Goal: Transaction & Acquisition: Book appointment/travel/reservation

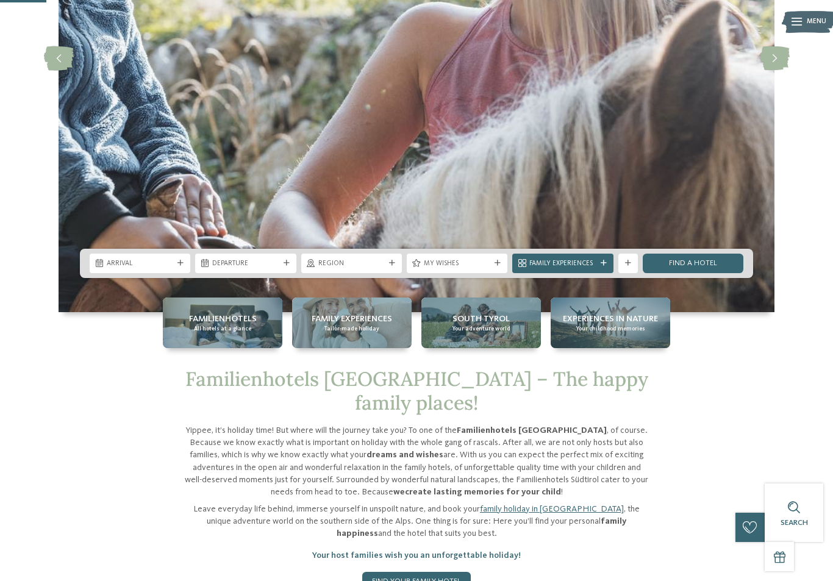
scroll to position [246, 0]
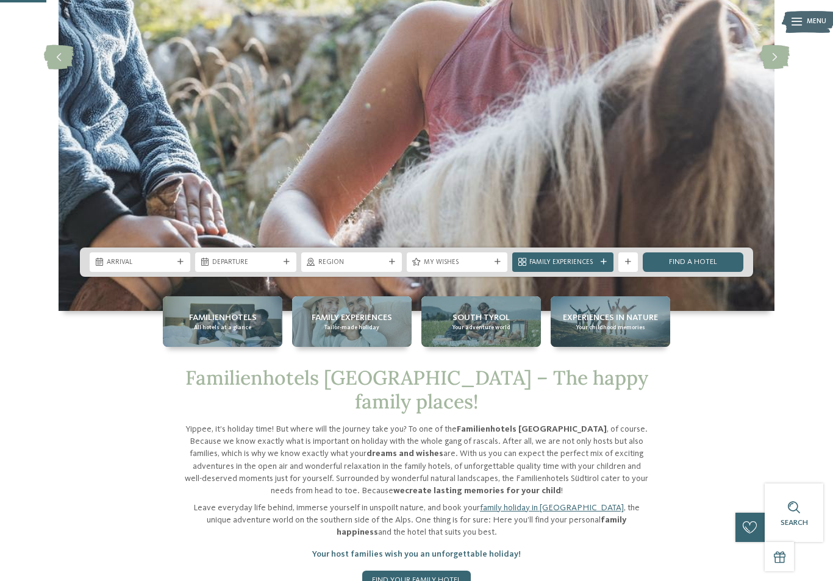
click at [182, 265] on icon at bounding box center [180, 262] width 6 height 6
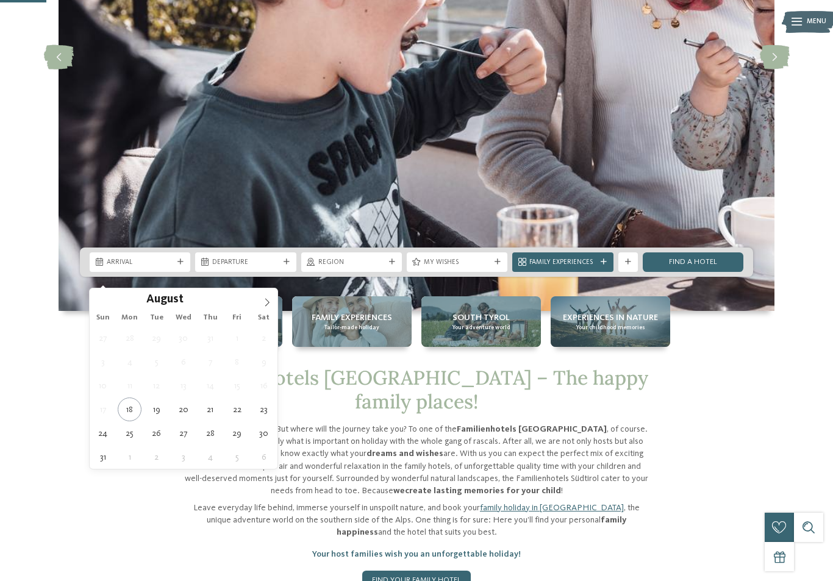
click at [268, 304] on icon at bounding box center [267, 302] width 4 height 8
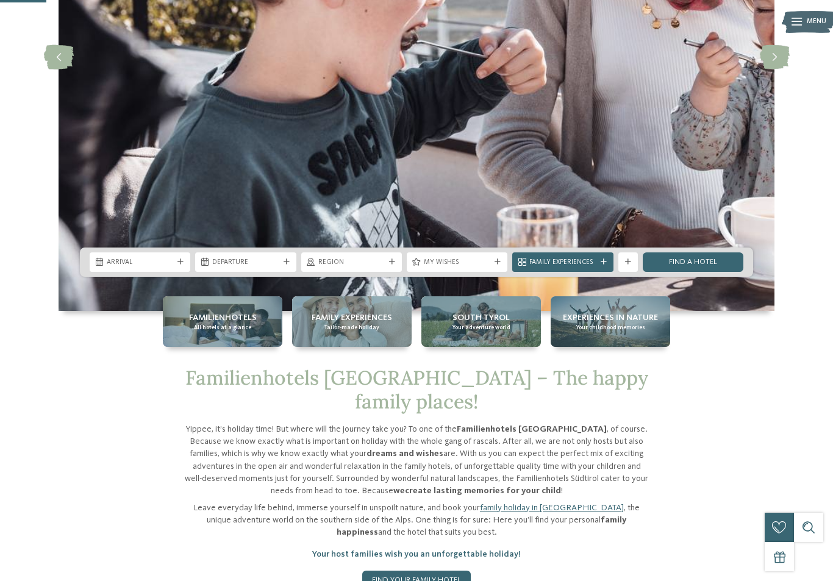
click at [278, 295] on img at bounding box center [417, 57] width 716 height 508
click at [268, 304] on img at bounding box center [417, 57] width 716 height 508
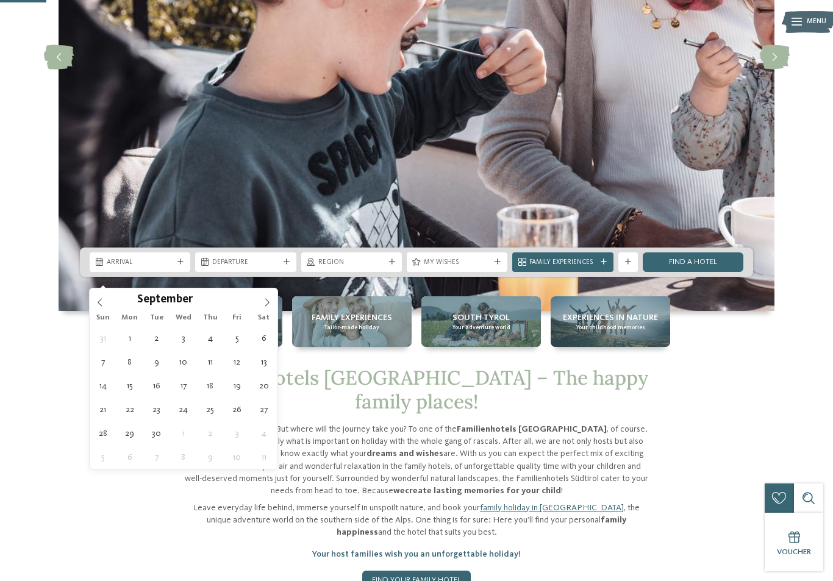
click at [267, 305] on icon at bounding box center [267, 302] width 4 height 8
click at [264, 302] on icon at bounding box center [267, 302] width 9 height 9
click at [263, 304] on icon at bounding box center [267, 302] width 9 height 9
click at [263, 303] on icon at bounding box center [267, 302] width 9 height 9
type input "****"
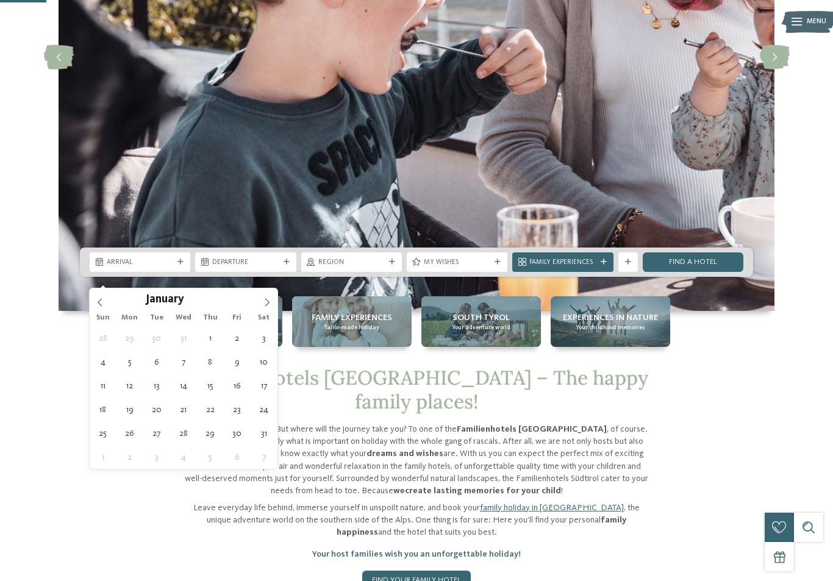
click at [265, 299] on icon at bounding box center [267, 302] width 9 height 9
click at [266, 299] on icon at bounding box center [267, 302] width 9 height 9
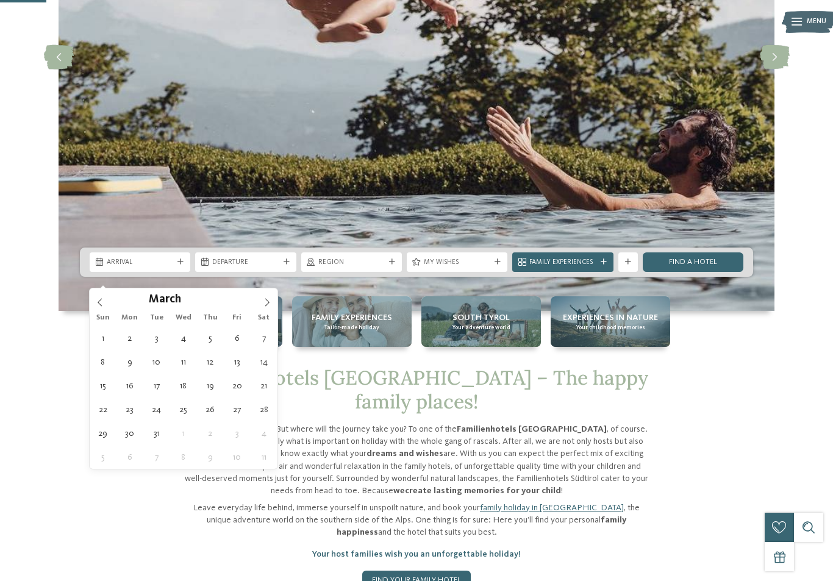
click at [267, 302] on icon at bounding box center [267, 302] width 9 height 9
click at [265, 304] on icon at bounding box center [267, 302] width 9 height 9
click at [94, 297] on span at bounding box center [100, 298] width 21 height 21
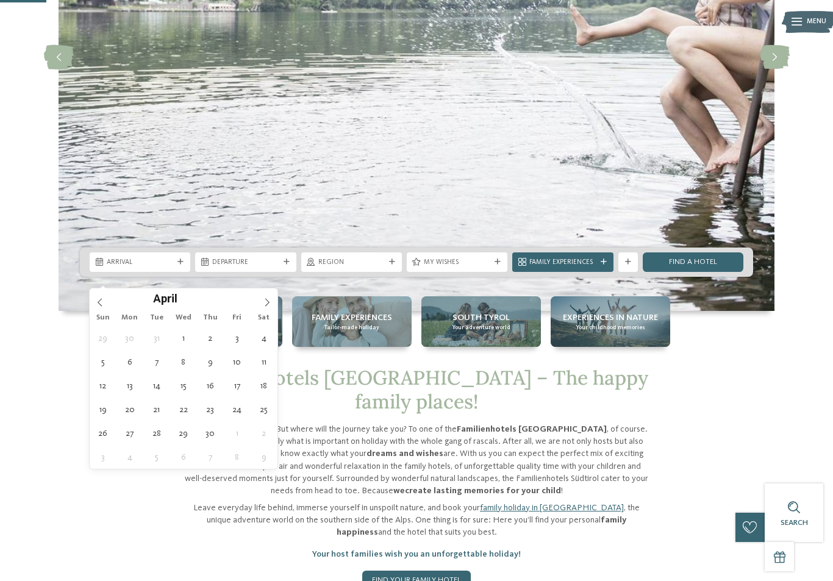
type div "25.04.2026"
type input "****"
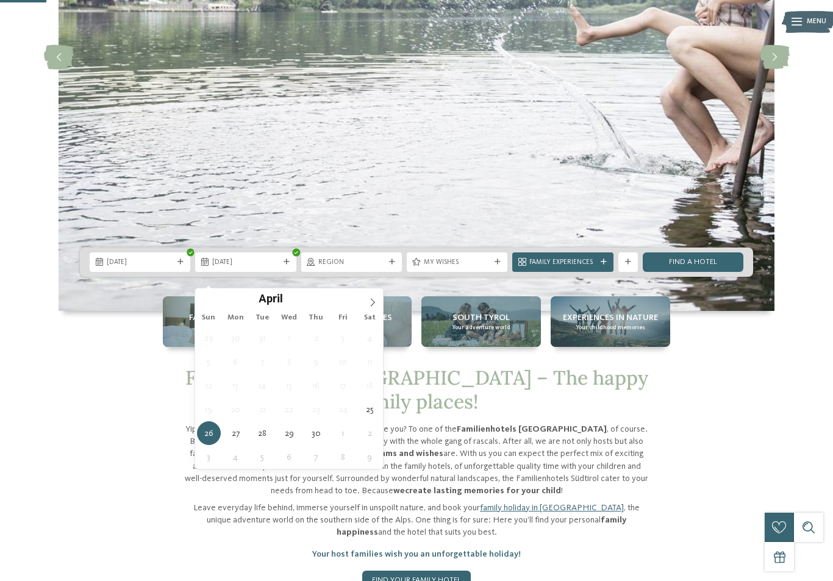
click at [372, 300] on icon at bounding box center [372, 302] width 9 height 9
type div "02.05.2026"
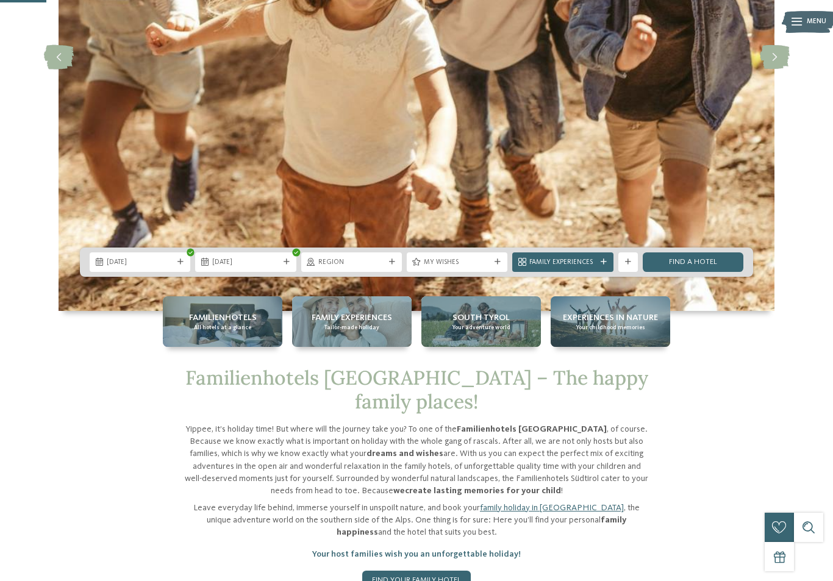
click at [382, 268] on span "Region" at bounding box center [351, 263] width 66 height 10
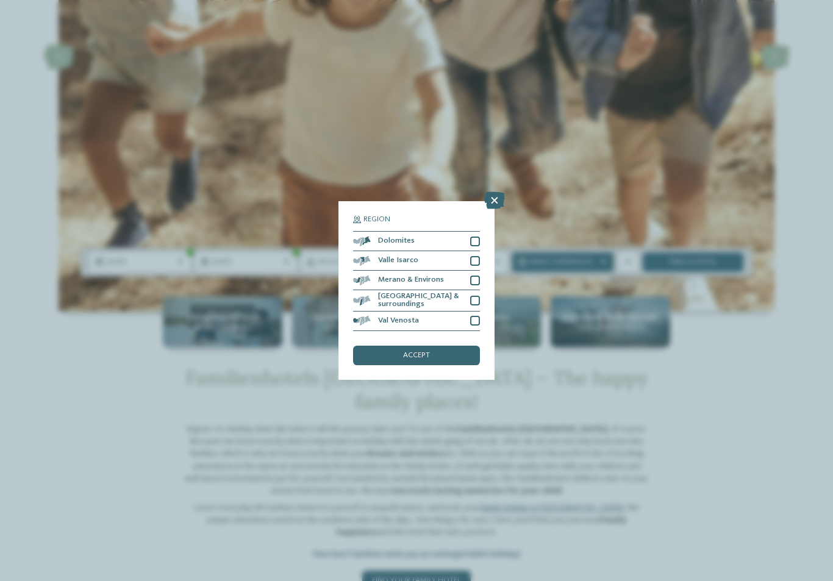
click at [425, 352] on span "accept" at bounding box center [416, 356] width 27 height 8
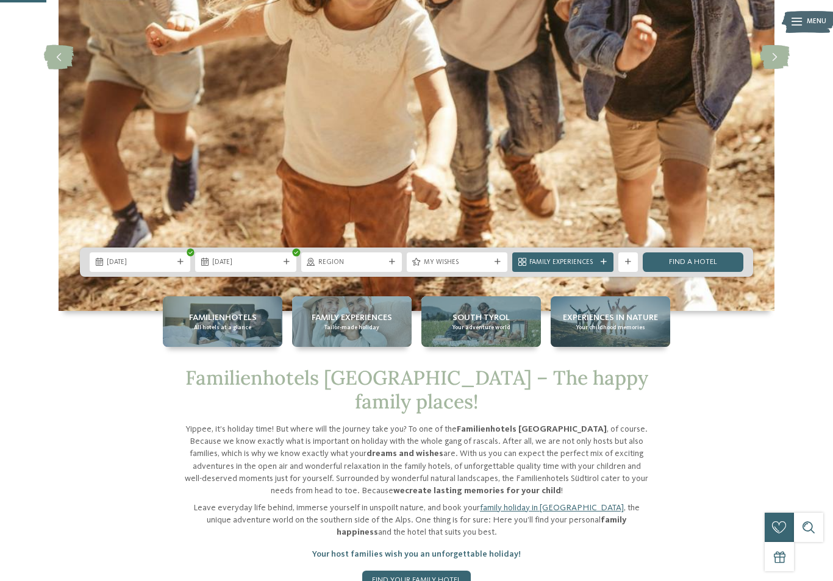
click at [602, 265] on icon at bounding box center [603, 262] width 6 height 6
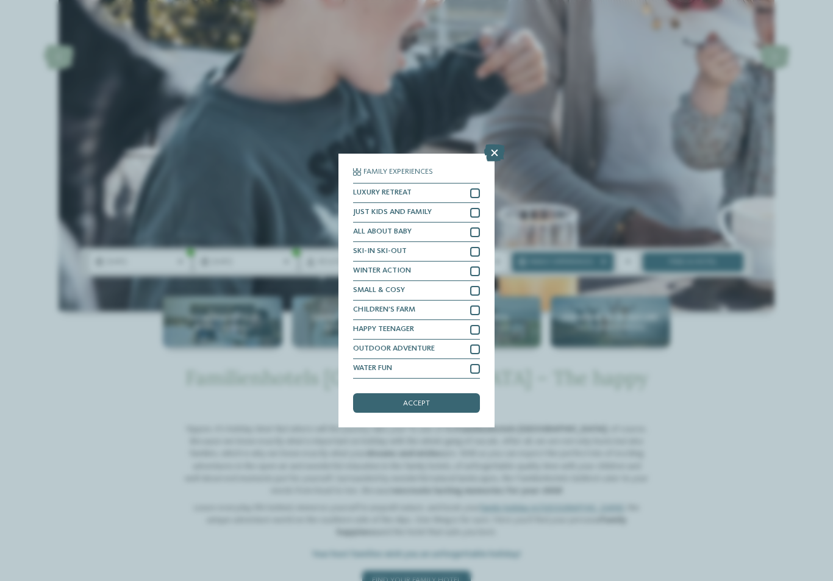
click at [478, 305] on div at bounding box center [475, 310] width 10 height 10
click at [476, 208] on div at bounding box center [475, 213] width 10 height 10
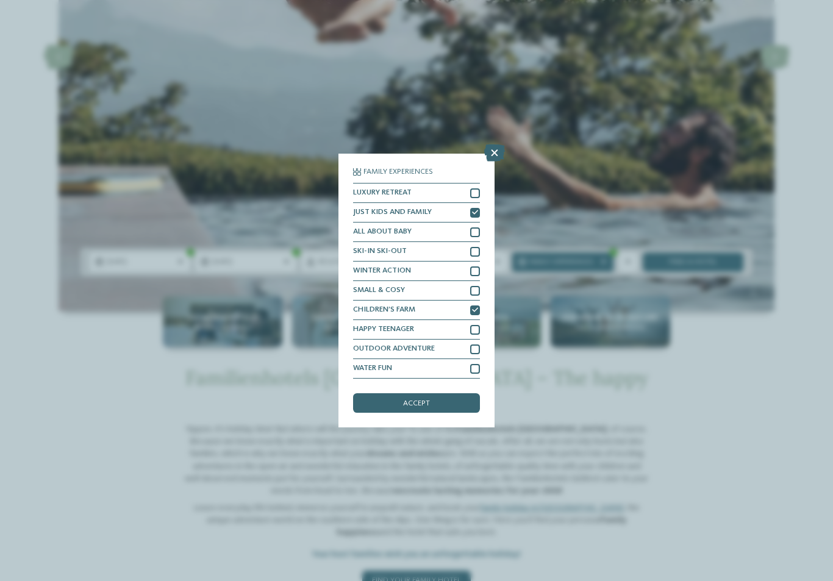
click at [422, 400] on span "accept" at bounding box center [416, 404] width 27 height 8
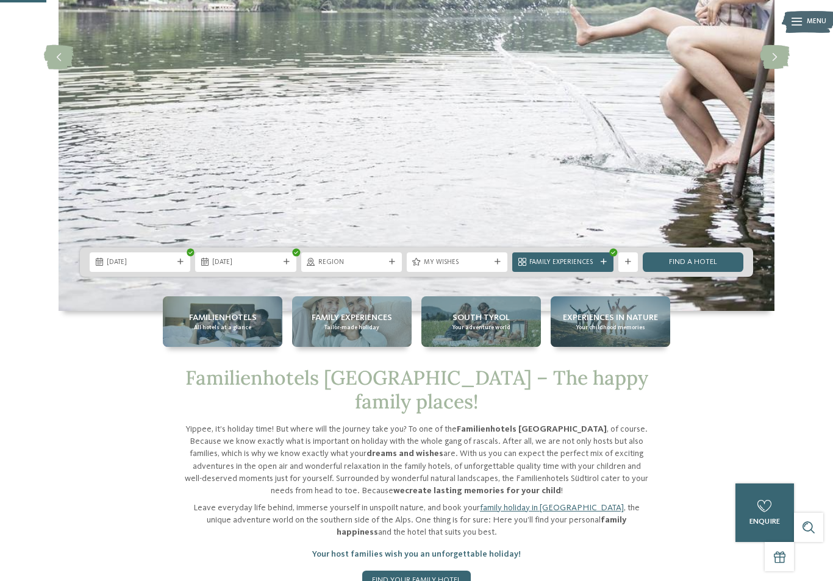
click at [709, 272] on link "Find a hotel" at bounding box center [692, 262] width 101 height 20
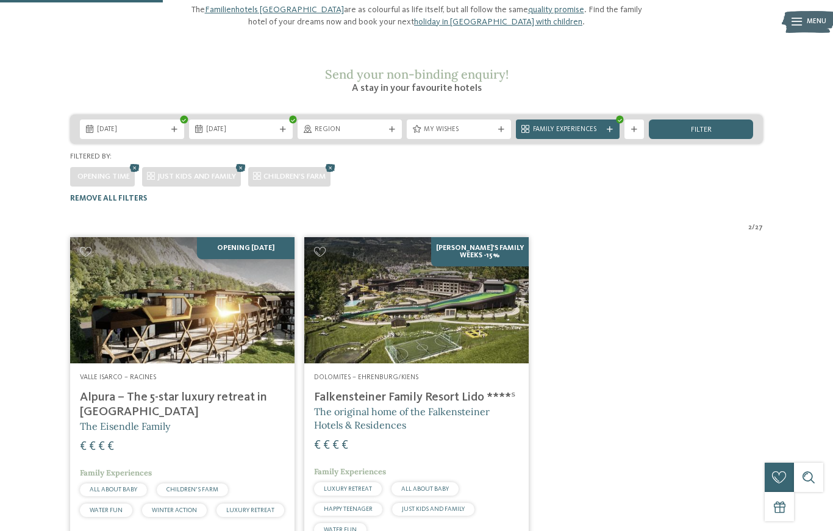
scroll to position [135, 0]
click at [411, 303] on img at bounding box center [416, 301] width 224 height 126
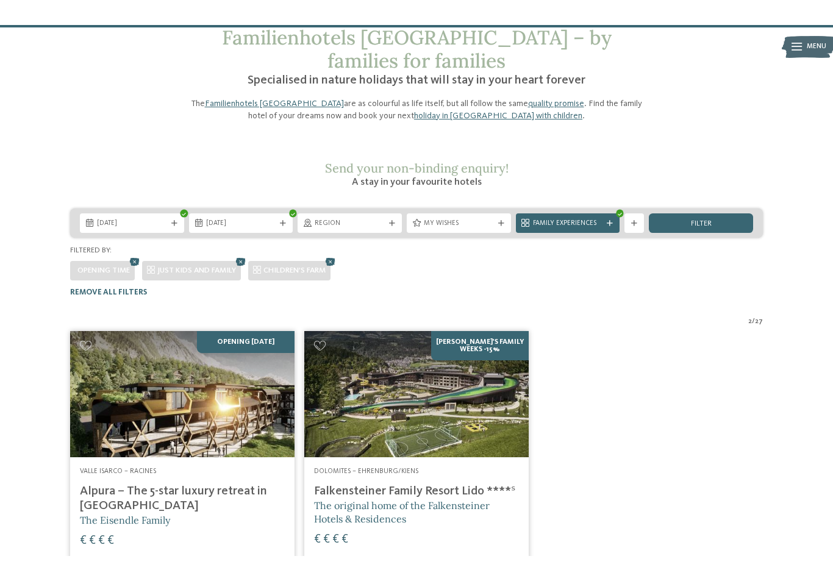
scroll to position [657, 0]
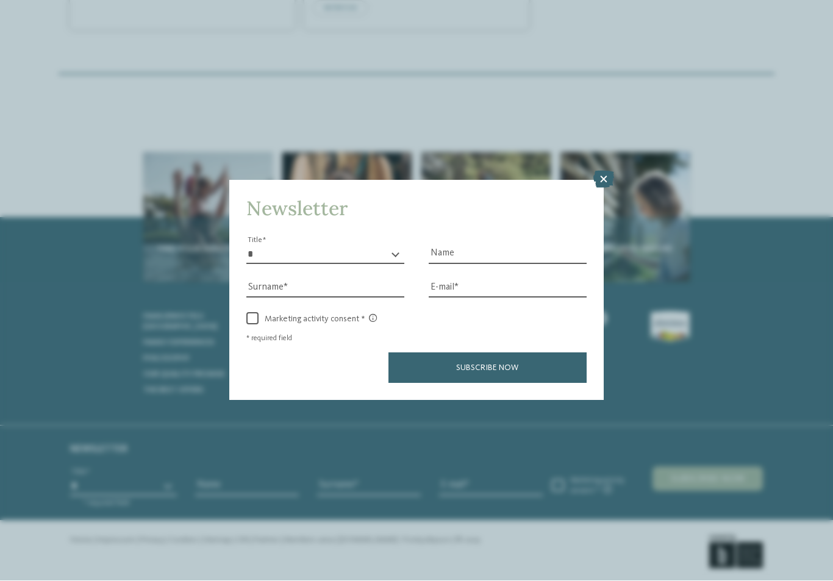
click at [598, 171] on icon at bounding box center [603, 179] width 21 height 17
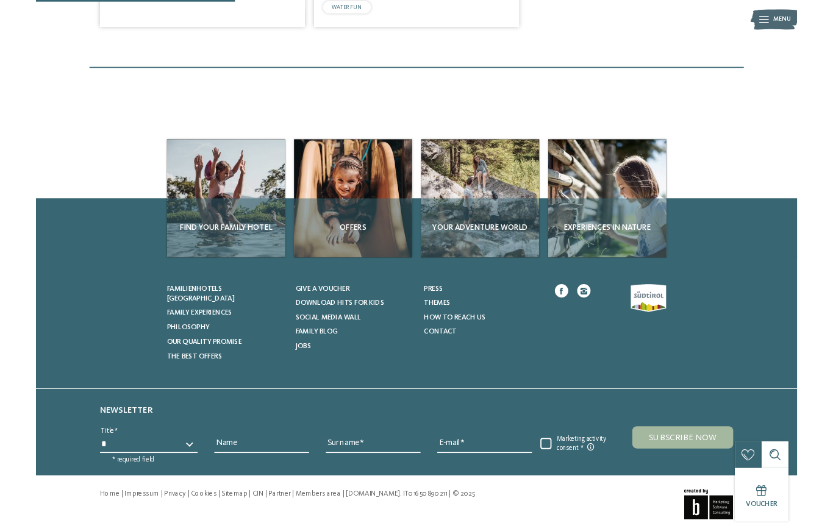
scroll to position [182, 0]
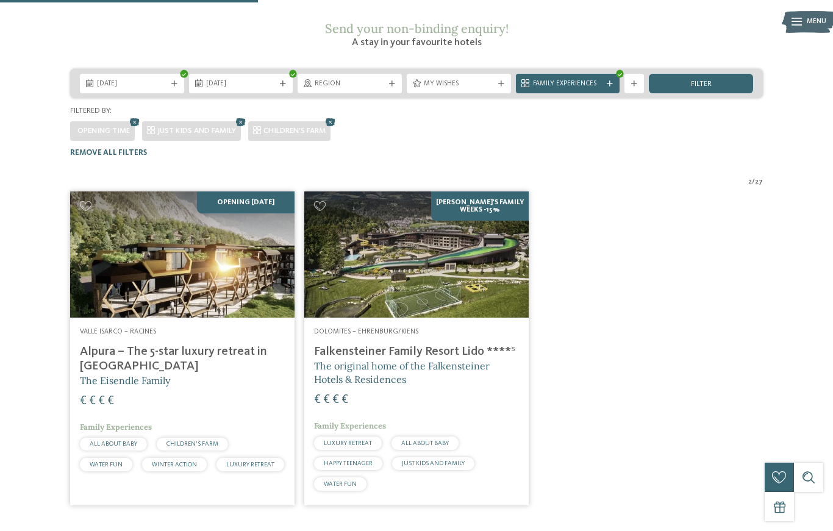
click at [172, 205] on img at bounding box center [182, 254] width 224 height 126
click at [465, 318] on img at bounding box center [416, 254] width 224 height 126
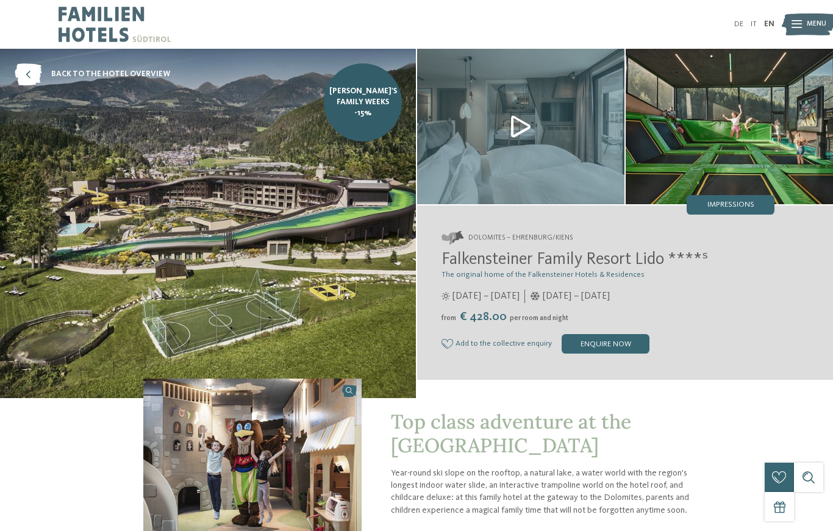
click at [758, 142] on img at bounding box center [728, 126] width 207 height 155
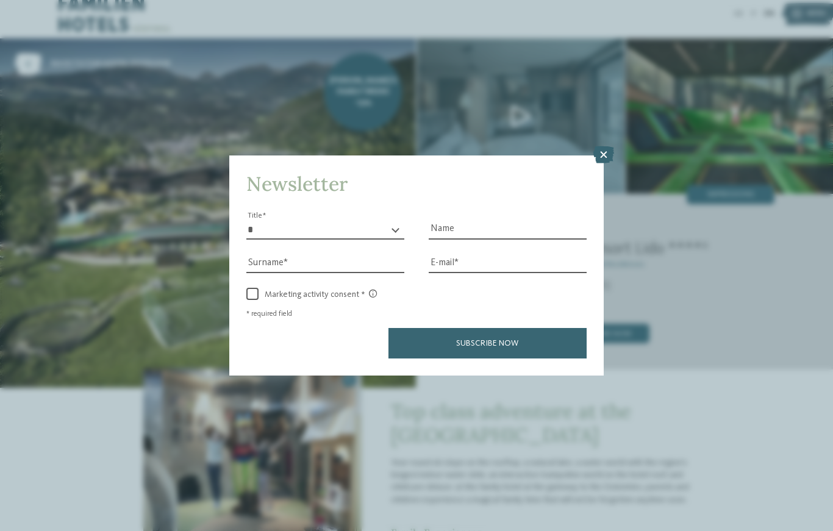
scroll to position [9, 0]
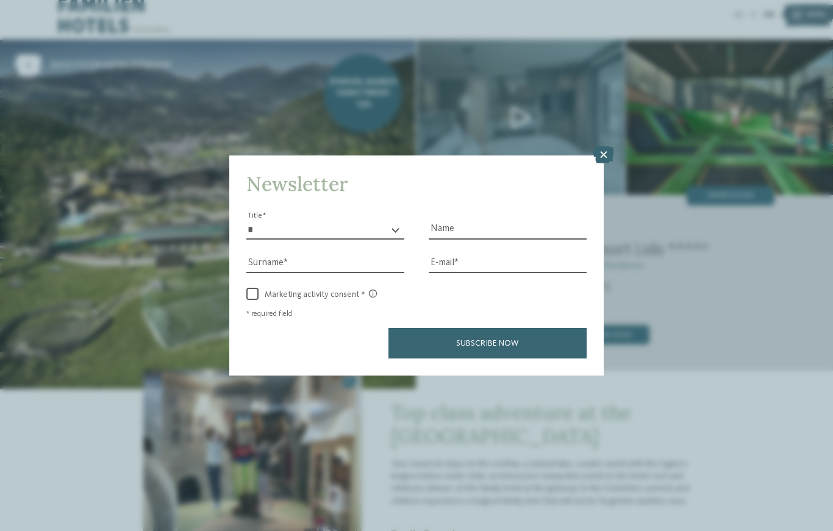
click at [597, 146] on icon at bounding box center [603, 154] width 21 height 17
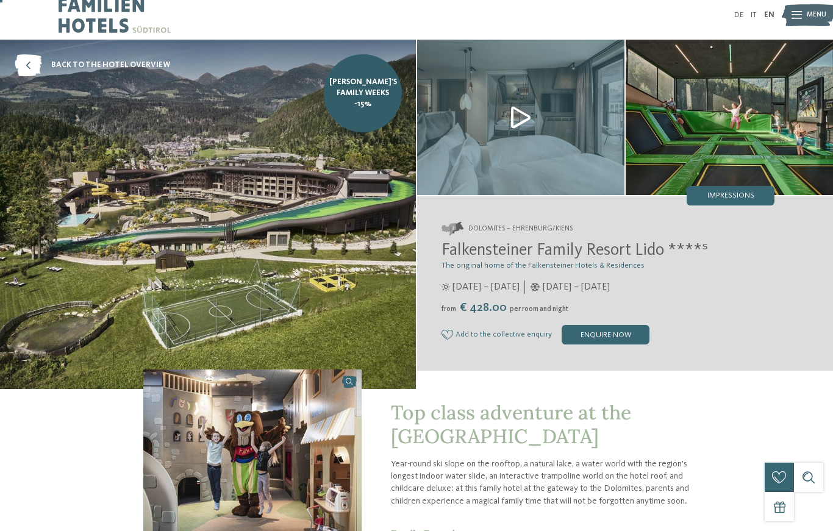
click at [733, 192] on span "Impressions" at bounding box center [730, 196] width 47 height 8
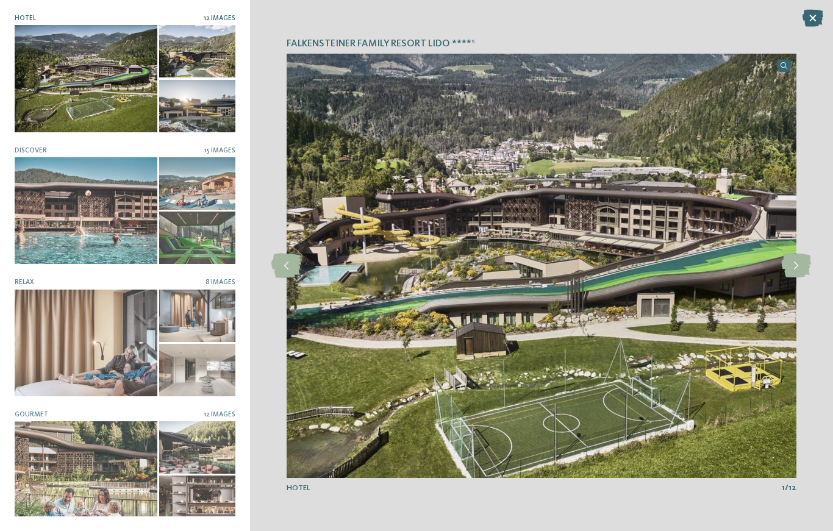
click at [794, 274] on icon at bounding box center [796, 266] width 30 height 24
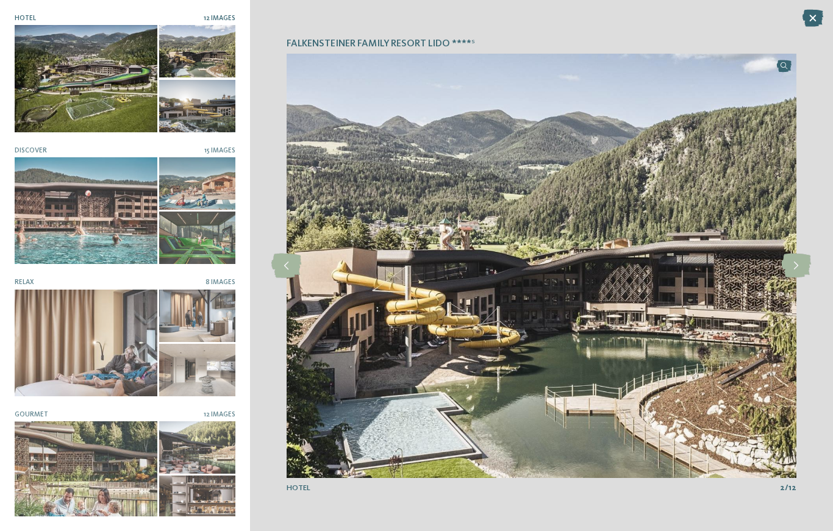
click at [797, 272] on icon at bounding box center [796, 266] width 30 height 24
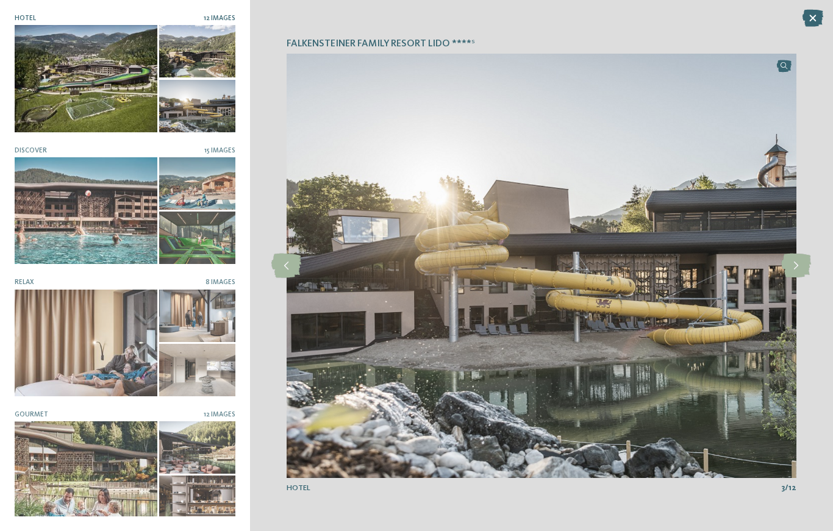
click at [800, 273] on icon at bounding box center [796, 266] width 30 height 24
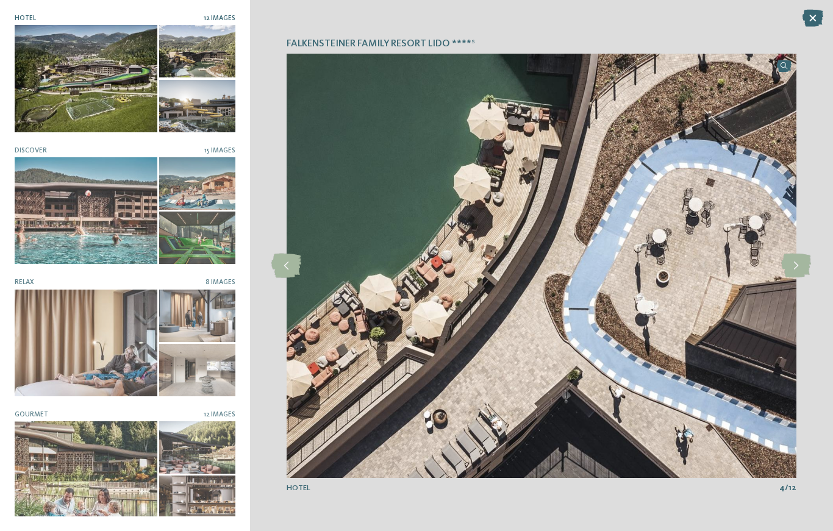
click at [798, 272] on icon at bounding box center [796, 266] width 30 height 24
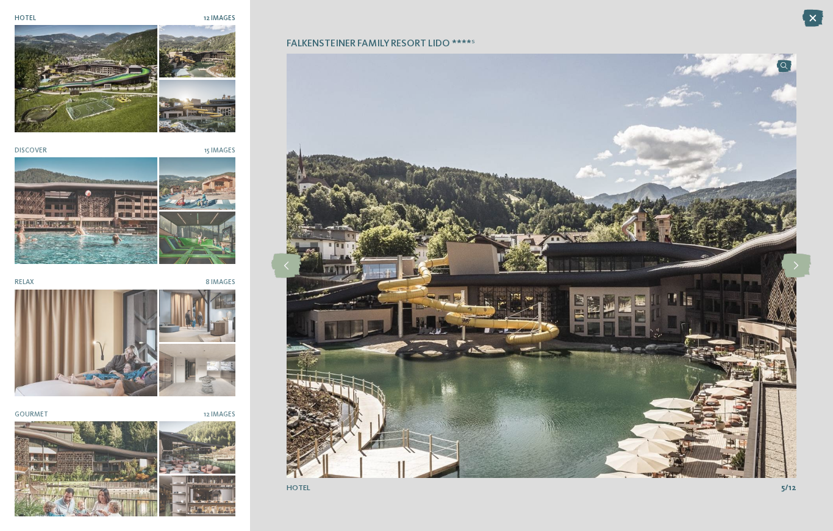
click at [798, 278] on icon at bounding box center [796, 266] width 30 height 24
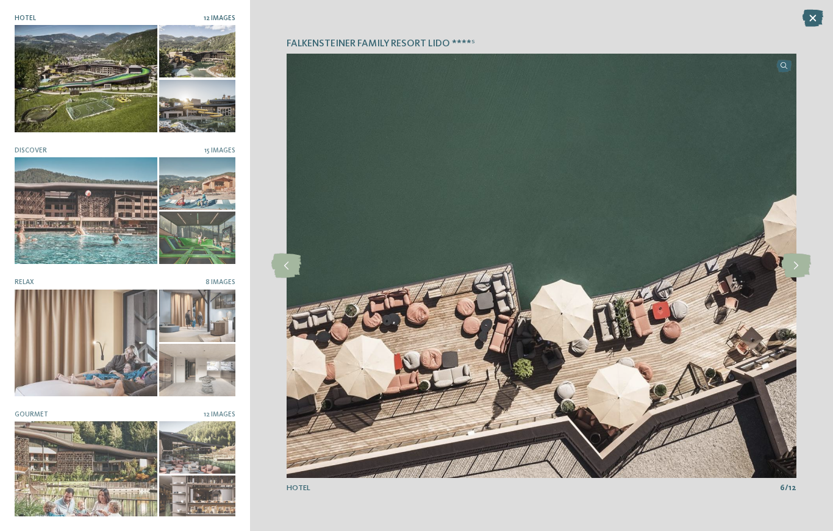
click at [794, 272] on icon at bounding box center [796, 266] width 30 height 24
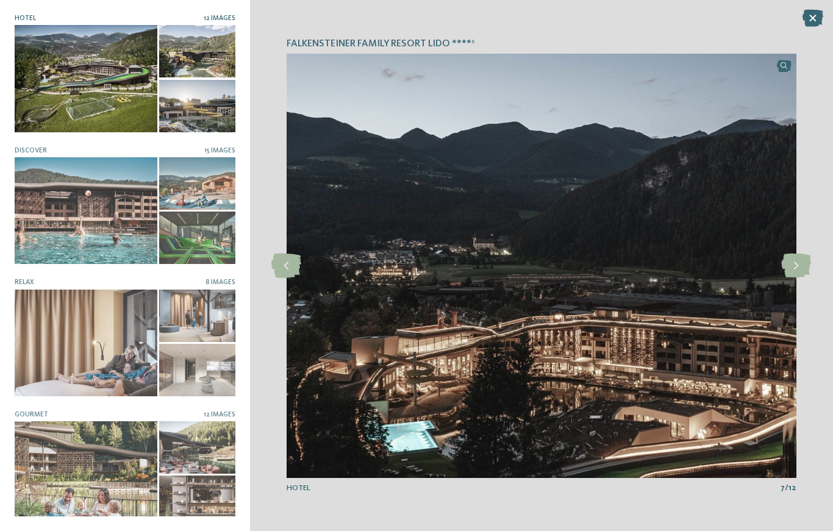
click at [798, 269] on icon at bounding box center [796, 266] width 30 height 24
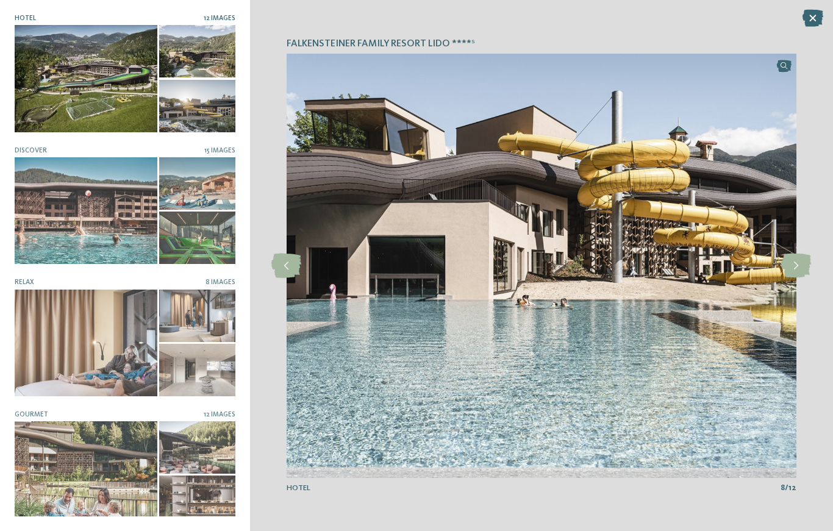
click at [787, 271] on icon at bounding box center [796, 266] width 30 height 24
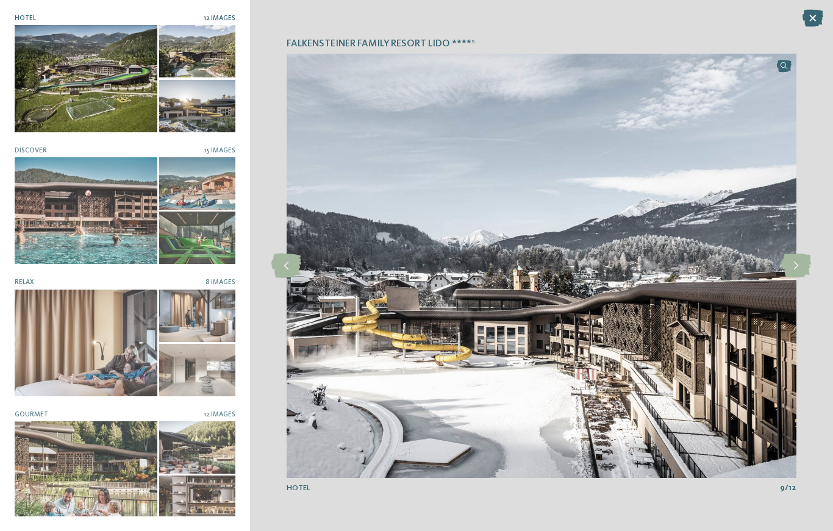
click at [791, 268] on icon at bounding box center [796, 266] width 30 height 24
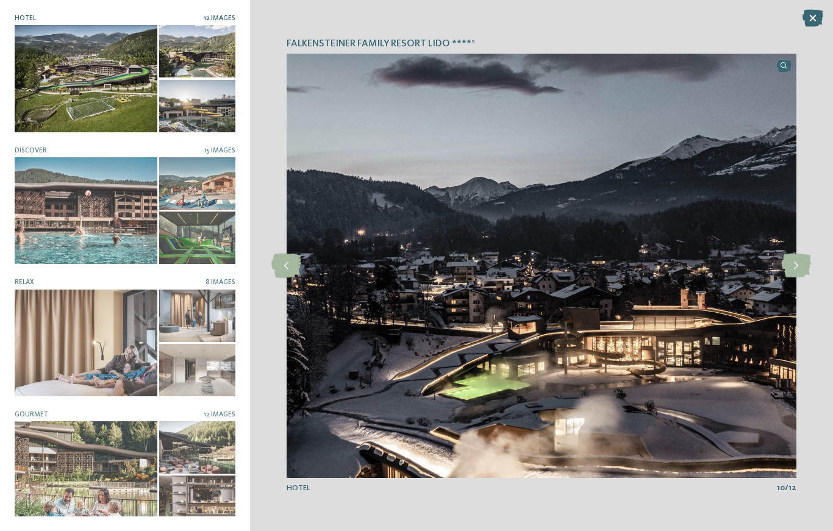
click at [788, 269] on icon at bounding box center [796, 266] width 30 height 24
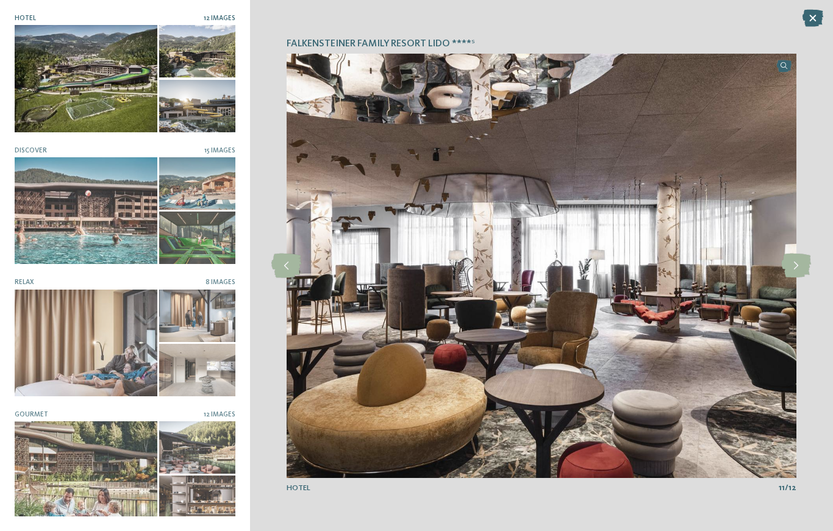
click at [799, 269] on icon at bounding box center [796, 266] width 30 height 24
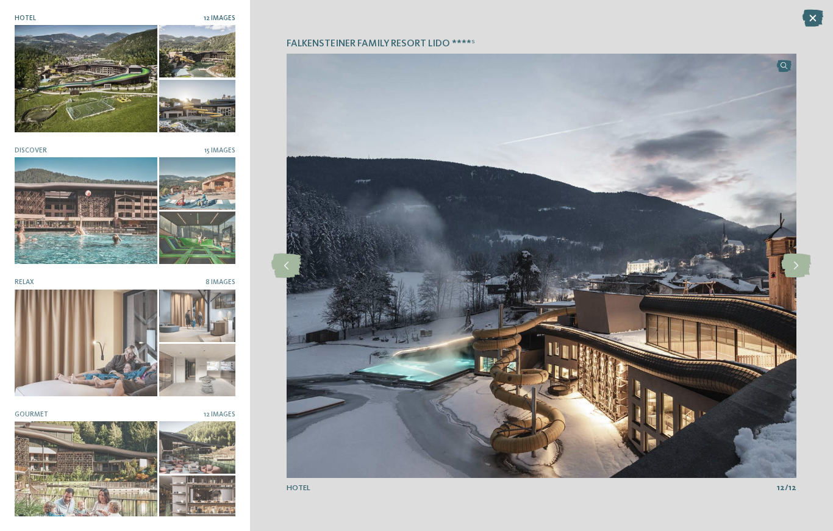
click at [795, 271] on icon at bounding box center [796, 266] width 30 height 24
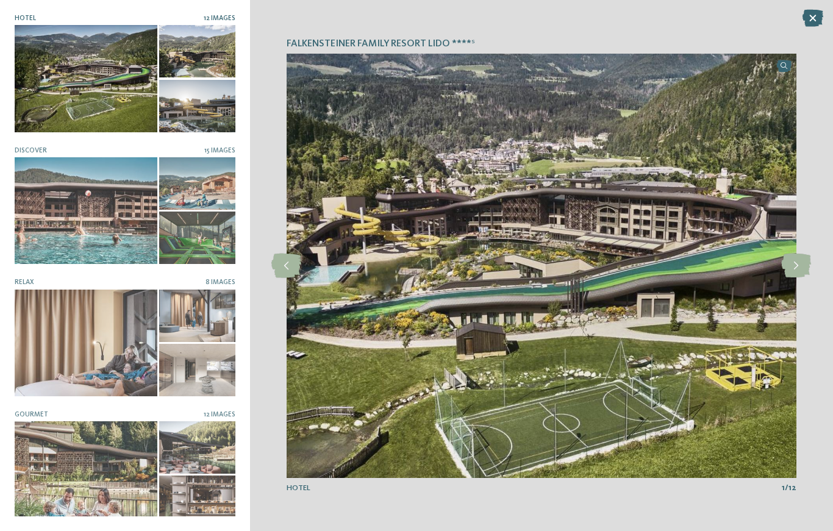
click at [787, 278] on icon at bounding box center [796, 266] width 30 height 24
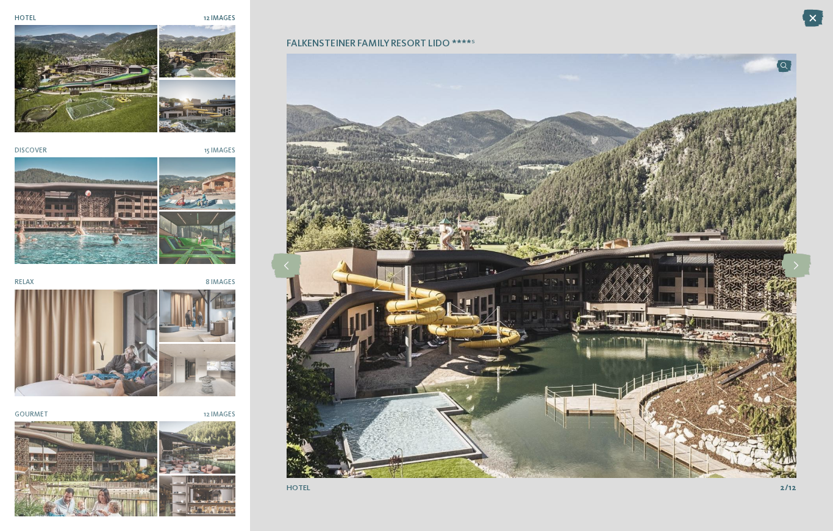
click at [794, 275] on icon at bounding box center [796, 266] width 30 height 24
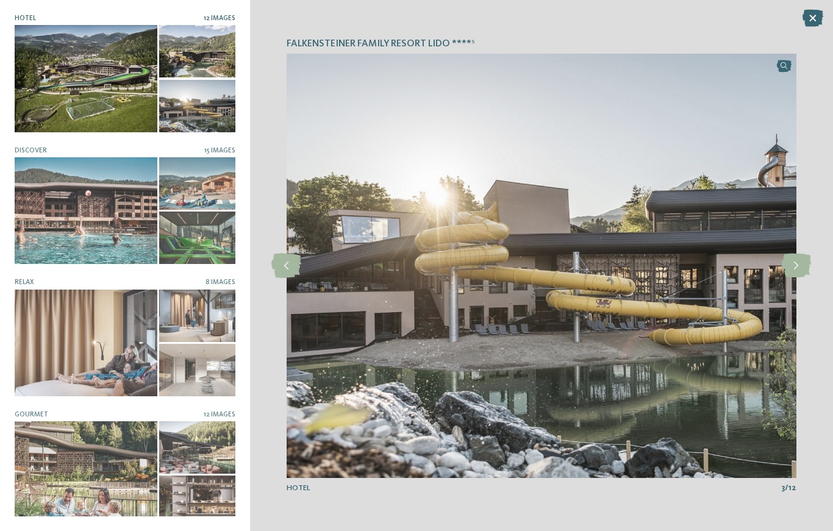
click at [798, 274] on icon at bounding box center [796, 266] width 30 height 24
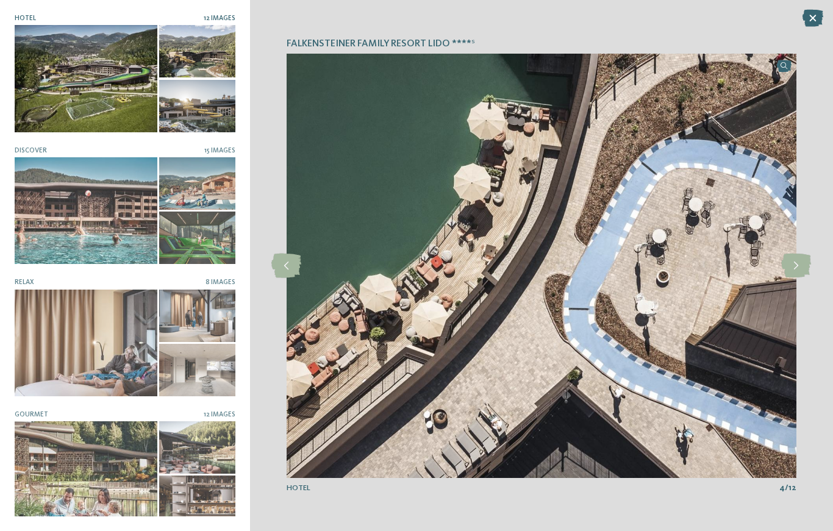
click at [800, 264] on icon at bounding box center [796, 266] width 30 height 24
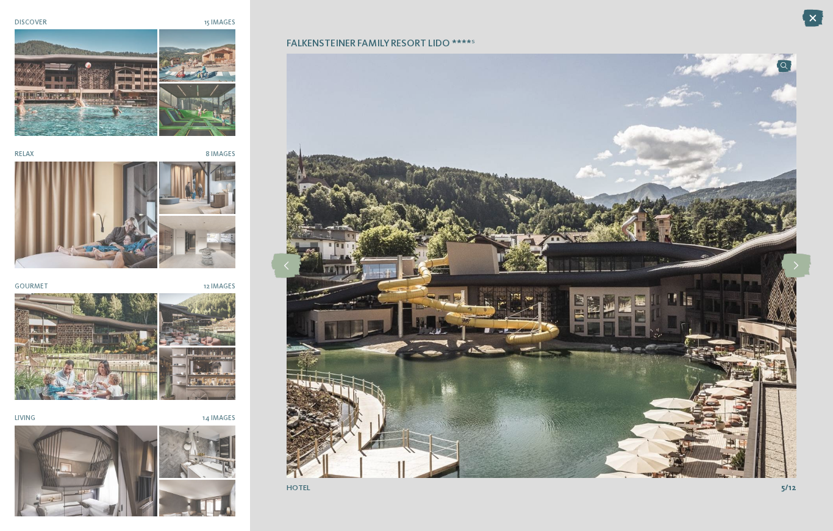
scroll to position [127, 0]
click at [107, 491] on div at bounding box center [86, 479] width 143 height 107
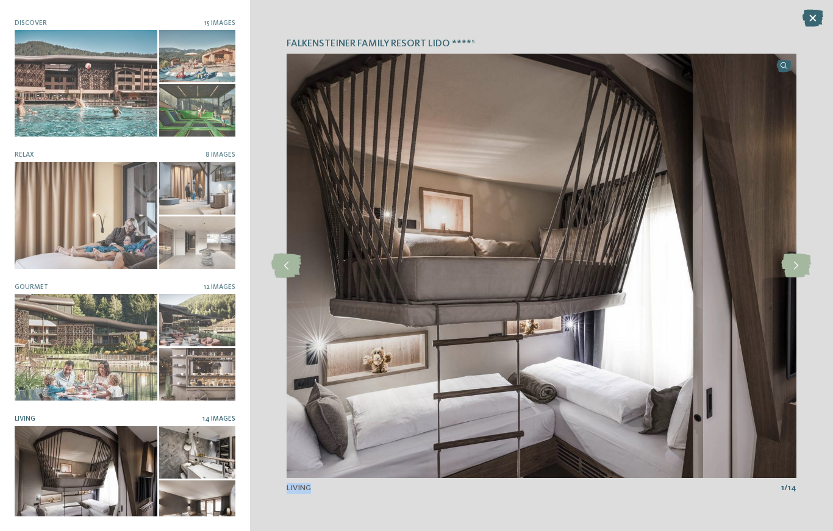
click at [792, 274] on icon at bounding box center [796, 266] width 30 height 24
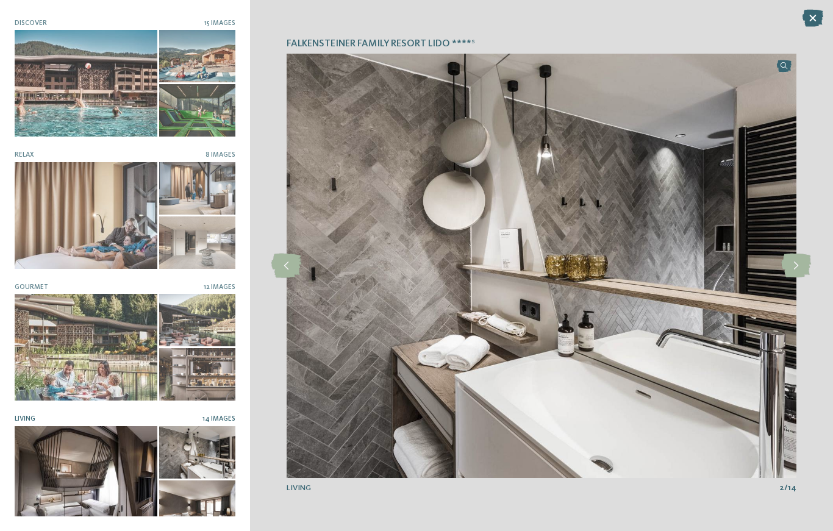
click at [797, 272] on icon at bounding box center [796, 266] width 30 height 24
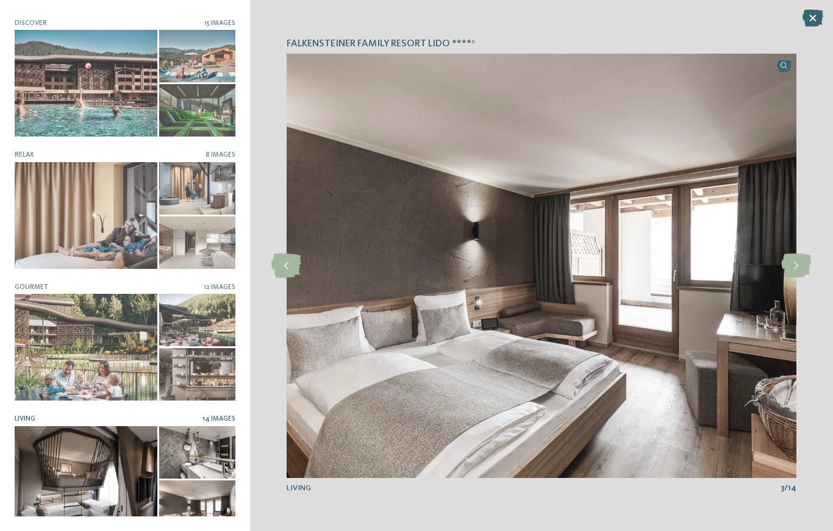
click at [798, 270] on icon at bounding box center [796, 266] width 30 height 24
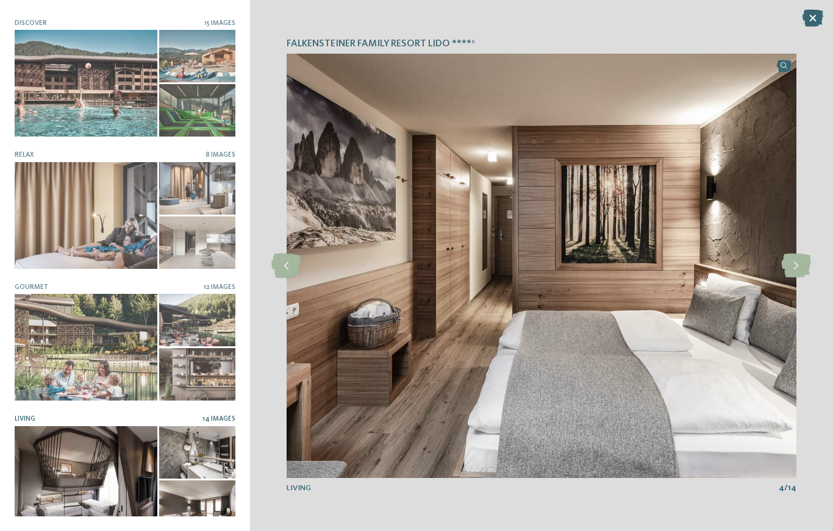
click at [801, 277] on icon at bounding box center [796, 266] width 30 height 24
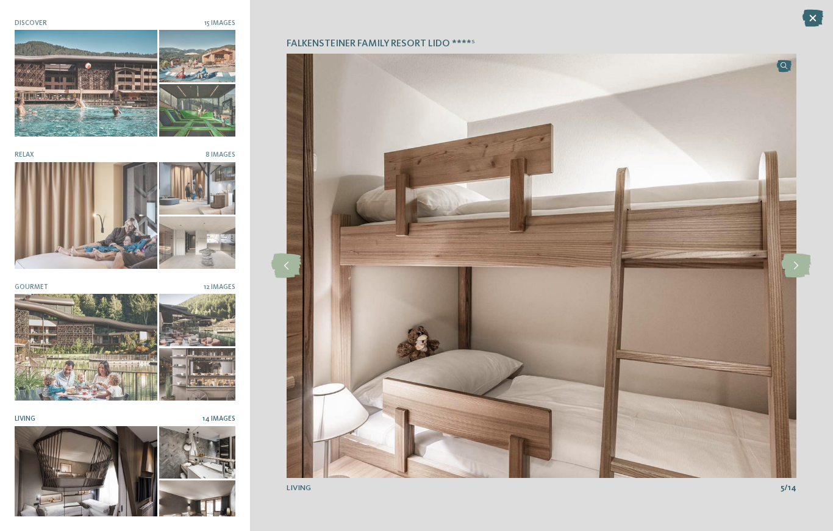
click at [795, 269] on icon at bounding box center [796, 266] width 30 height 24
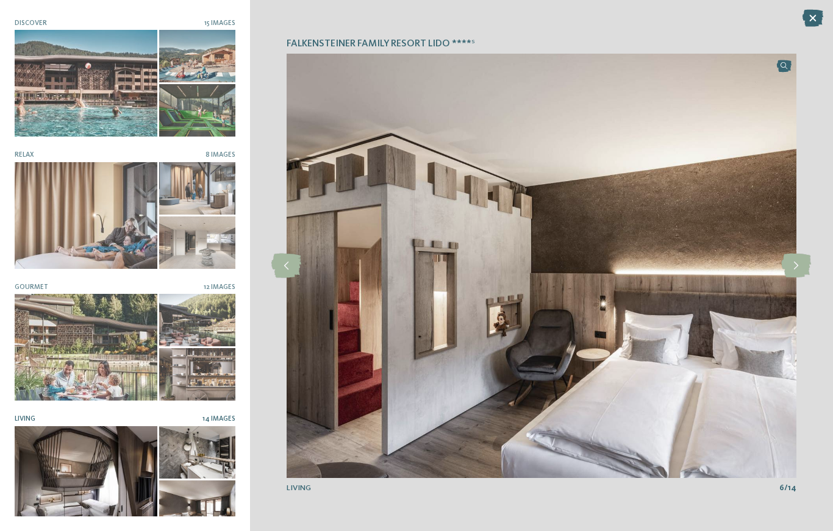
click at [789, 278] on icon at bounding box center [796, 266] width 30 height 24
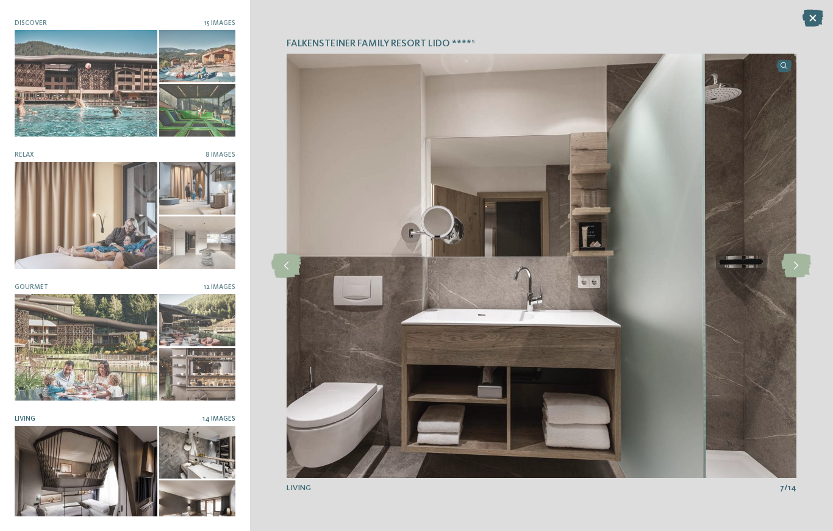
click at [778, 271] on img at bounding box center [541, 266] width 510 height 424
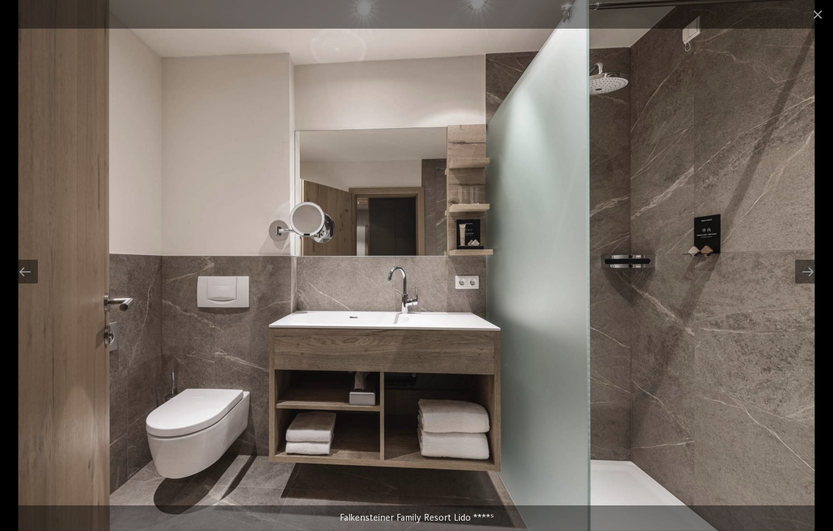
click at [817, 2] on span at bounding box center [817, 14] width 30 height 29
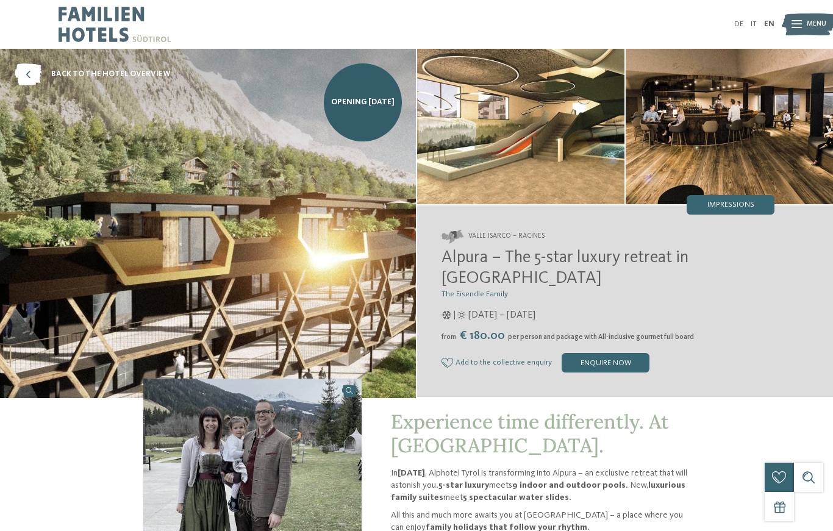
click at [493, 157] on img at bounding box center [520, 126] width 207 height 155
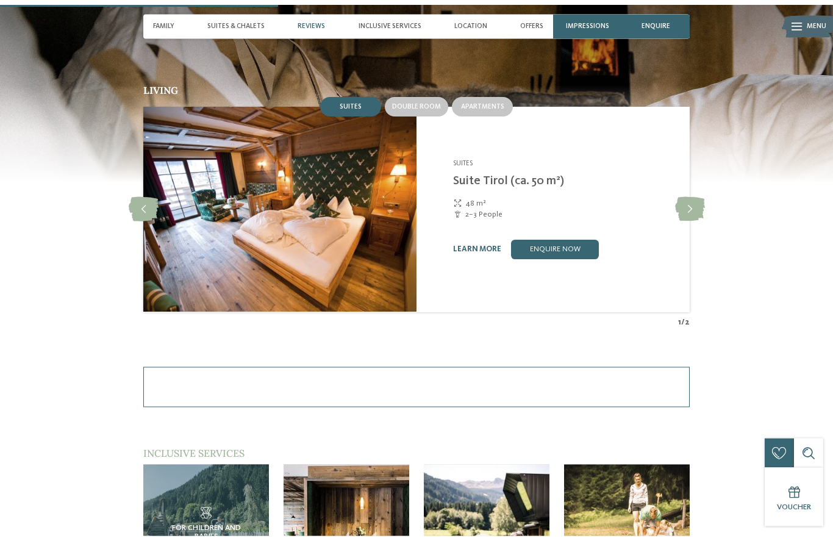
scroll to position [1040, 0]
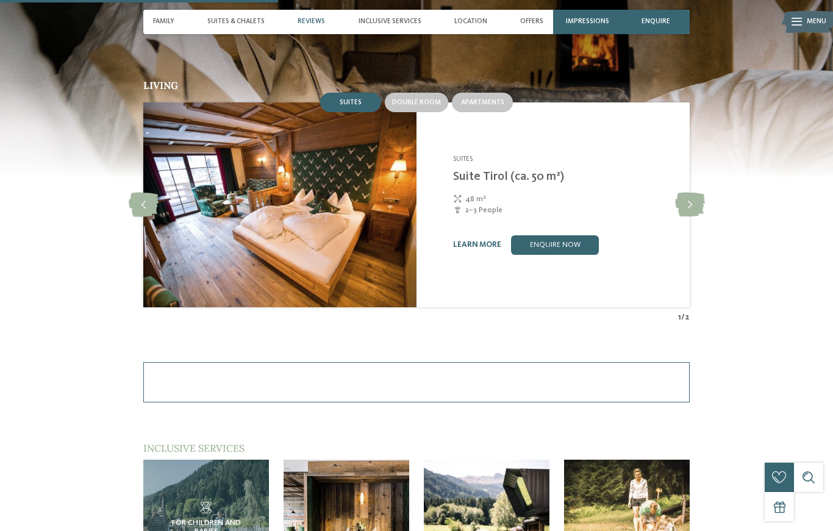
click at [477, 106] on span "Apartments" at bounding box center [482, 102] width 43 height 7
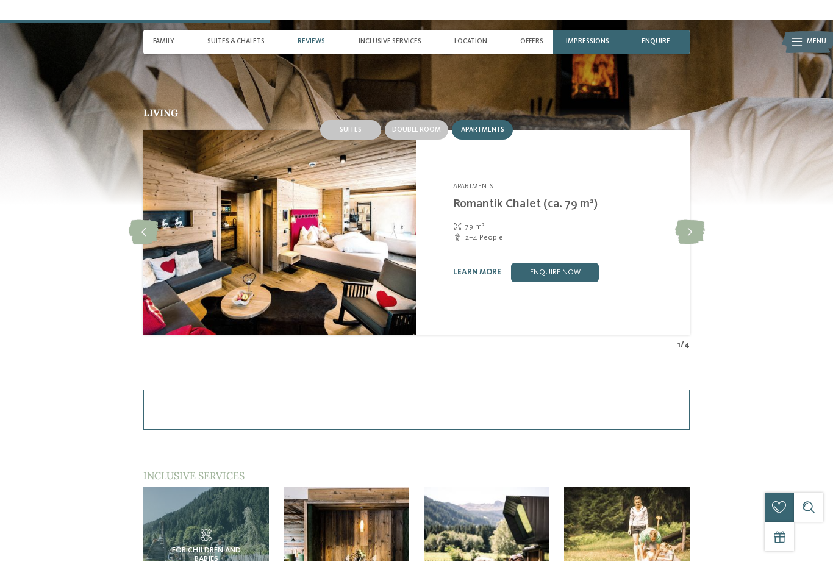
scroll to position [1005, 0]
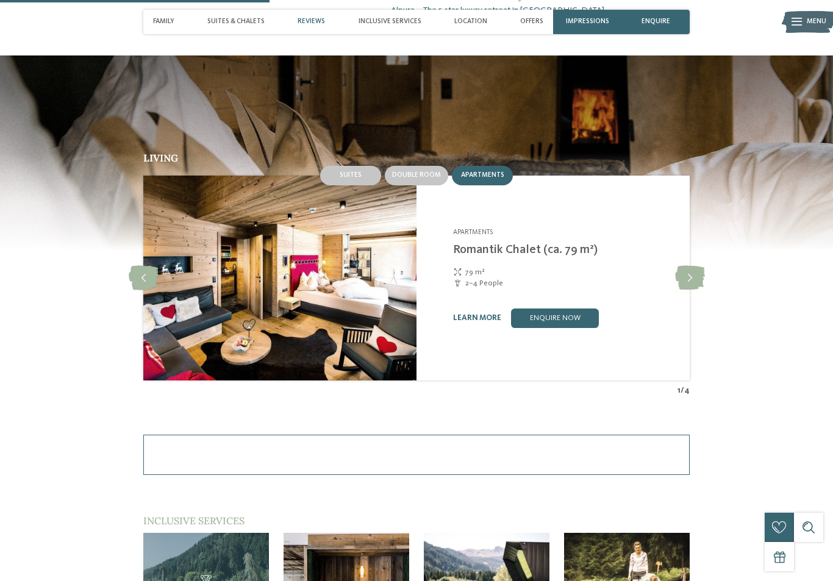
click at [703, 273] on icon at bounding box center [690, 278] width 30 height 24
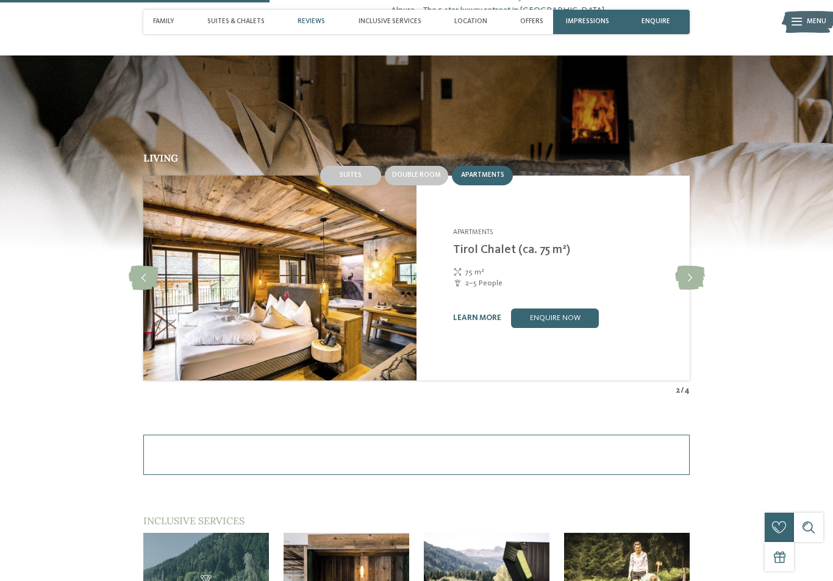
click at [697, 281] on icon at bounding box center [690, 278] width 30 height 24
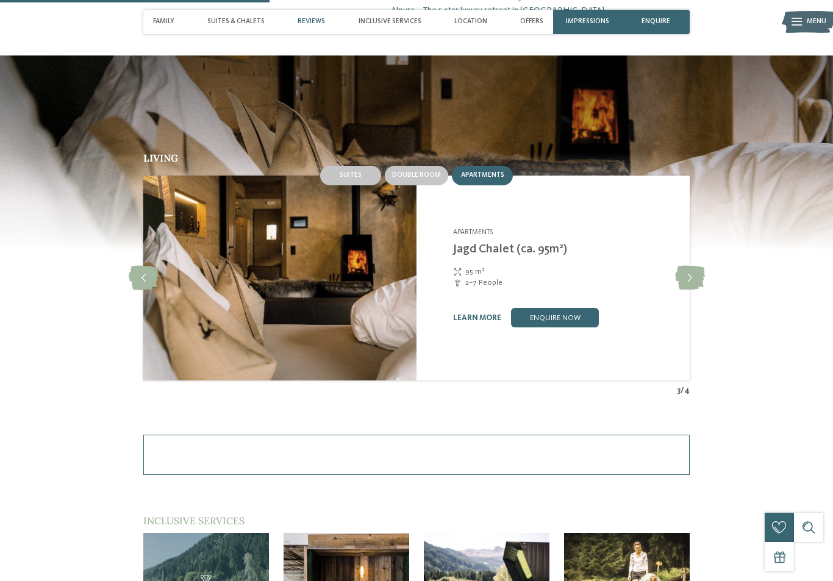
click at [681, 279] on icon at bounding box center [690, 278] width 30 height 24
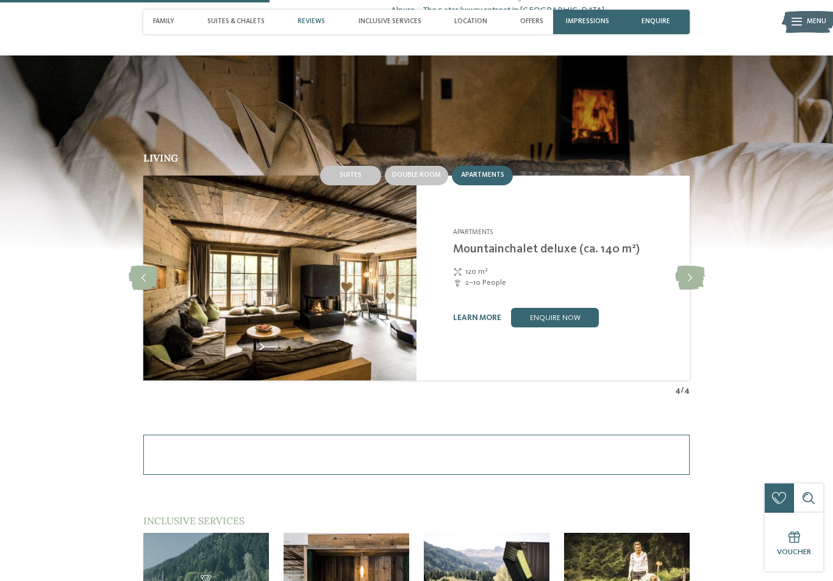
click at [689, 286] on icon at bounding box center [690, 278] width 30 height 24
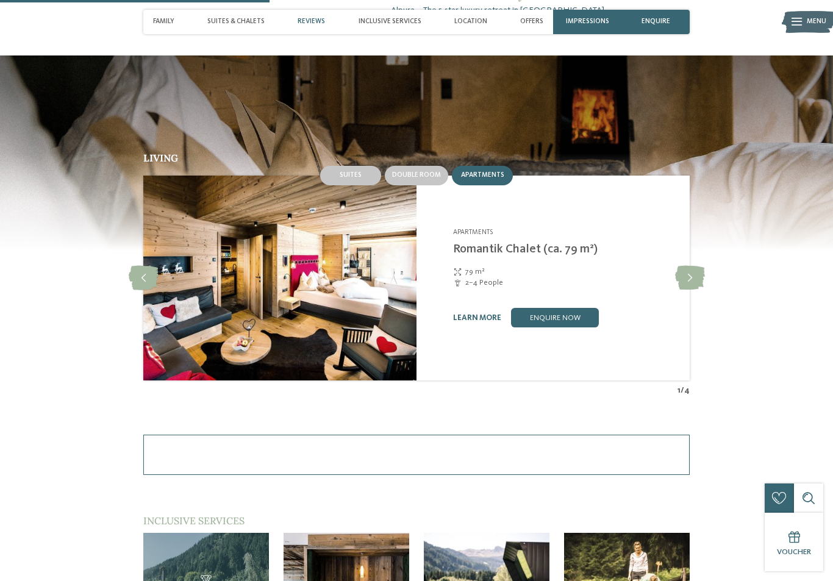
click at [153, 286] on icon at bounding box center [144, 278] width 30 height 24
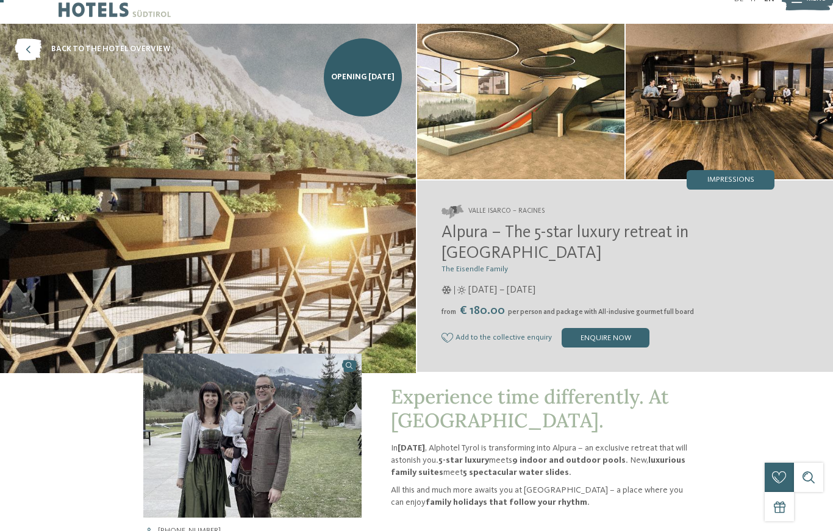
scroll to position [0, 0]
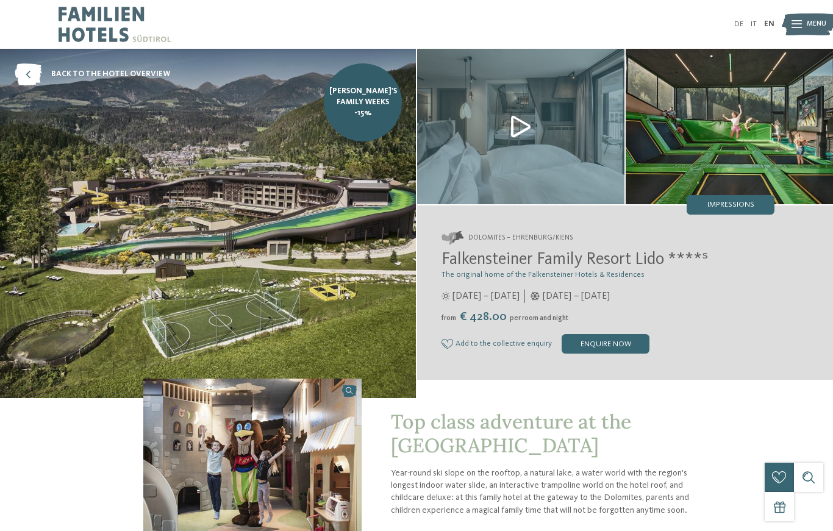
click at [506, 171] on img at bounding box center [520, 126] width 207 height 155
